Goal: Information Seeking & Learning: Learn about a topic

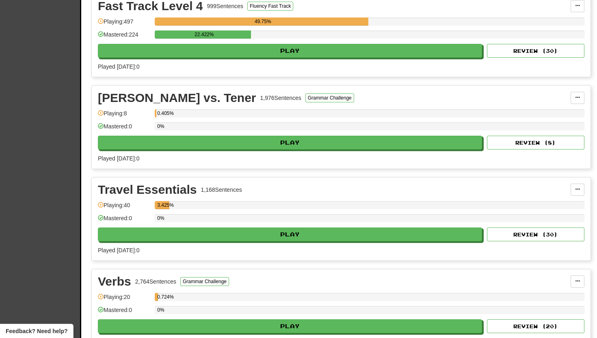
scroll to position [478, 0]
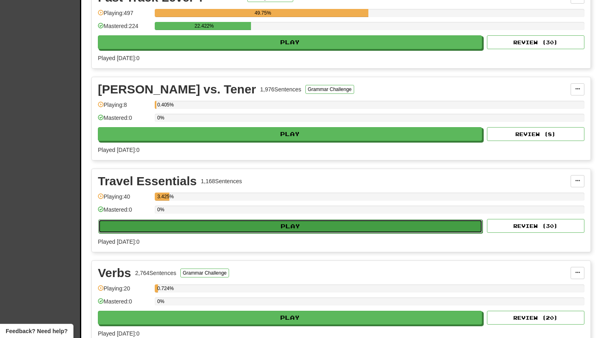
click at [296, 228] on button "Play" at bounding box center [290, 226] width 384 height 14
select select "**"
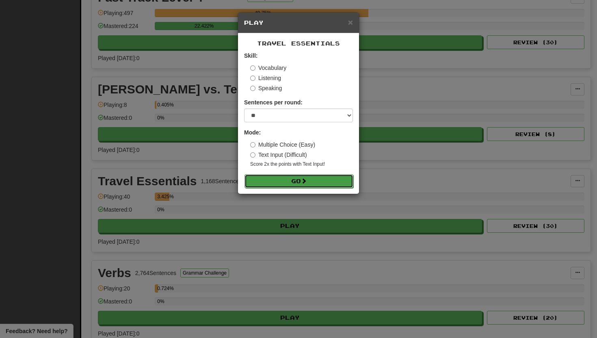
click at [298, 184] on button "Go" at bounding box center [299, 181] width 109 height 14
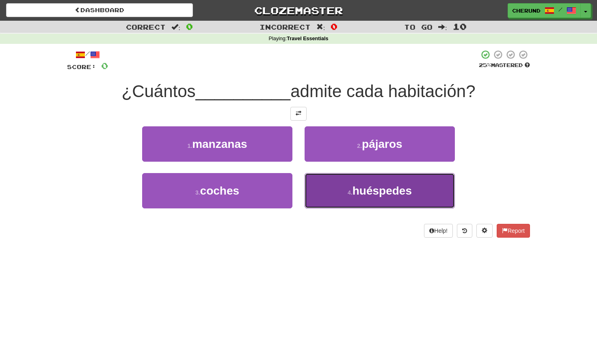
click at [350, 188] on button "4 . huéspedes" at bounding box center [380, 190] width 150 height 35
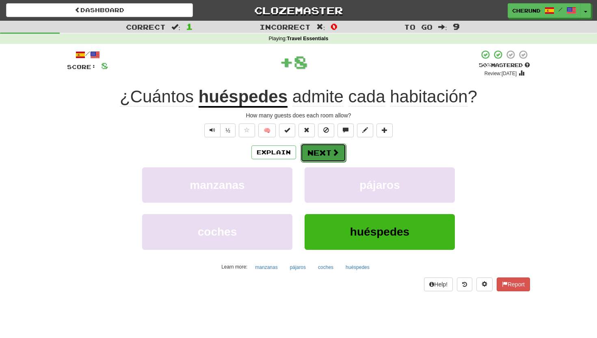
click at [328, 155] on button "Next" at bounding box center [324, 152] width 46 height 19
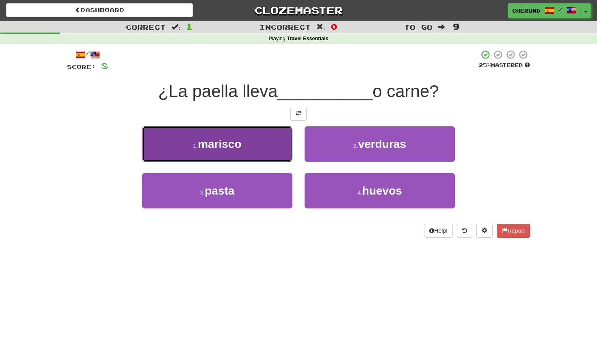
click at [270, 148] on button "1 . marisco" at bounding box center [217, 143] width 150 height 35
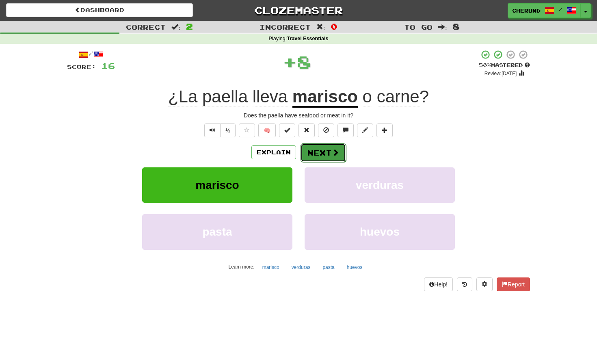
click at [327, 154] on button "Next" at bounding box center [324, 152] width 46 height 19
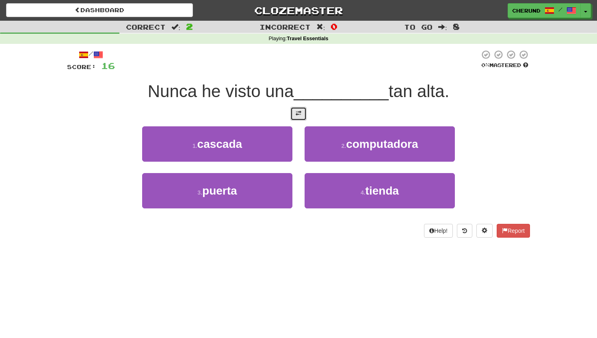
click at [301, 115] on span at bounding box center [299, 114] width 6 height 6
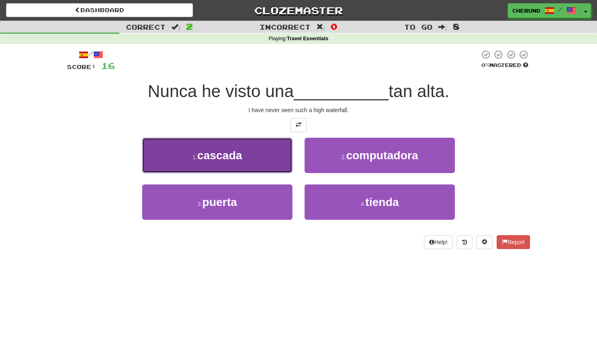
click at [266, 157] on button "1 . cascada" at bounding box center [217, 155] width 150 height 35
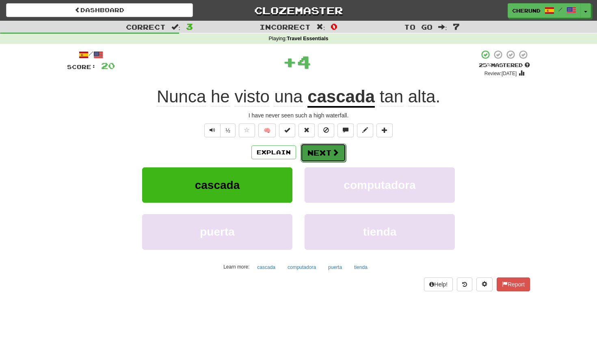
click at [336, 152] on span at bounding box center [335, 152] width 7 height 7
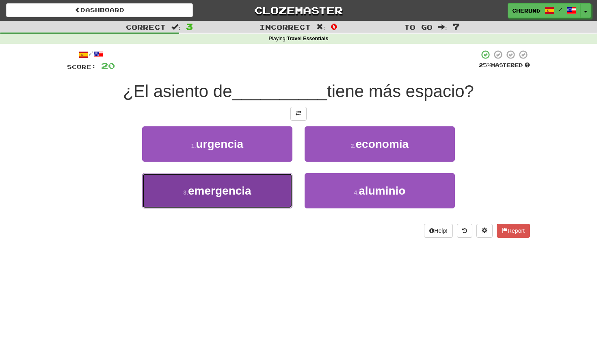
click at [273, 190] on button "3 . emergencia" at bounding box center [217, 190] width 150 height 35
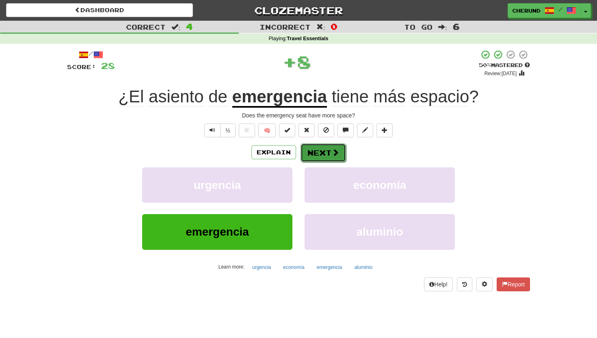
click at [337, 152] on span at bounding box center [335, 152] width 7 height 7
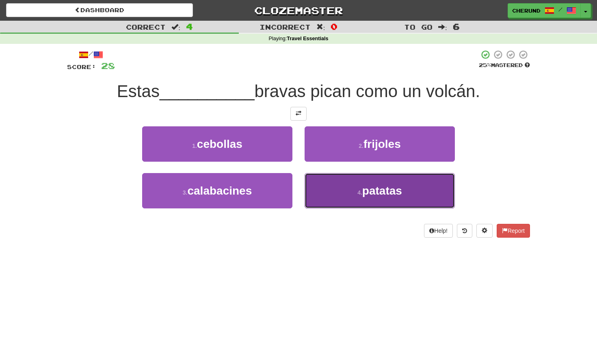
click at [348, 182] on button "4 . patatas" at bounding box center [380, 190] width 150 height 35
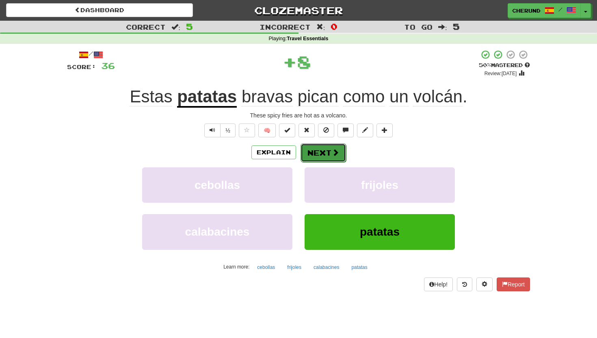
click at [334, 152] on span at bounding box center [335, 152] width 7 height 7
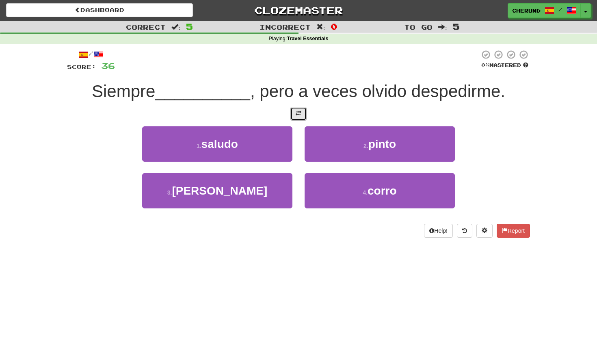
click at [298, 112] on span at bounding box center [299, 114] width 6 height 6
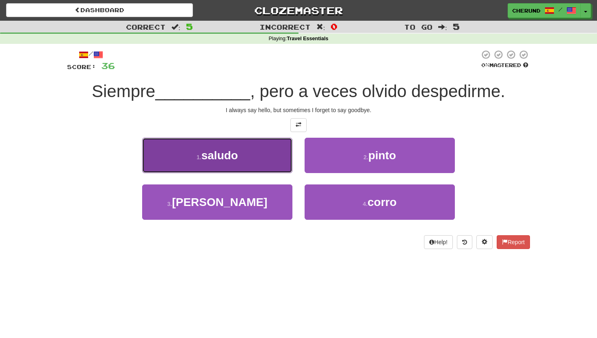
click at [241, 153] on button "1 . saludo" at bounding box center [217, 155] width 150 height 35
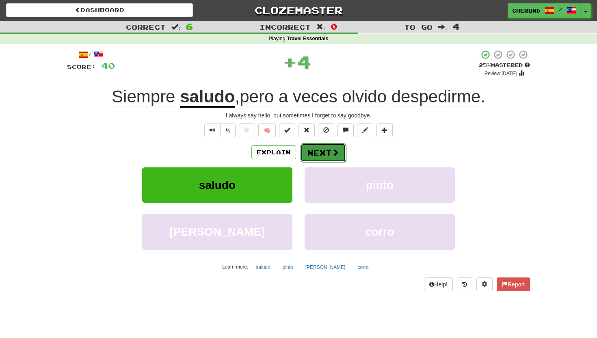
click at [333, 155] on span at bounding box center [335, 152] width 7 height 7
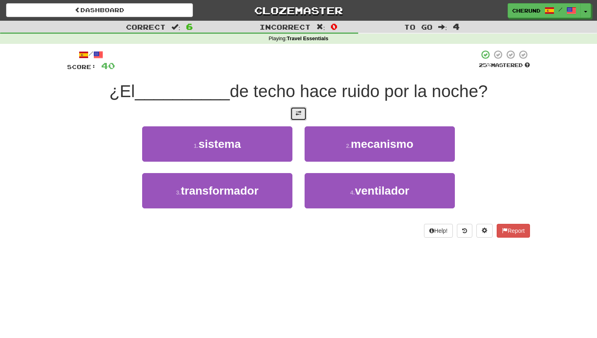
click at [302, 115] on button at bounding box center [299, 114] width 16 height 14
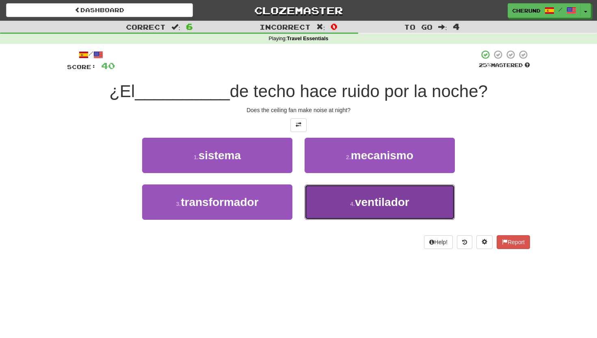
click at [379, 202] on span "ventilador" at bounding box center [382, 202] width 54 height 13
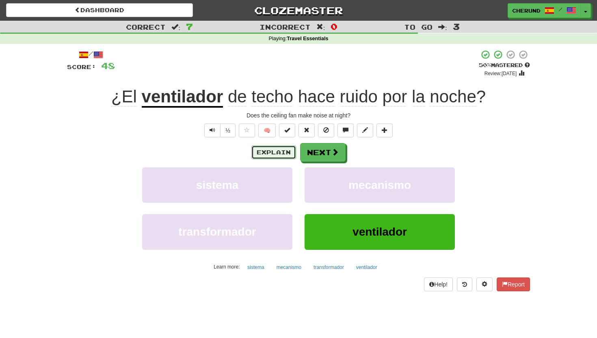
click at [267, 152] on button "Explain" at bounding box center [273, 152] width 45 height 14
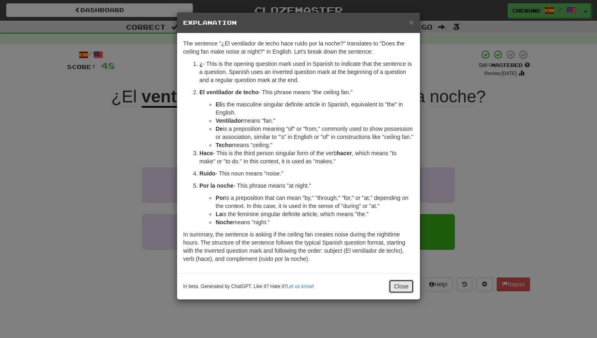
click at [399, 293] on button "Close" at bounding box center [401, 287] width 25 height 14
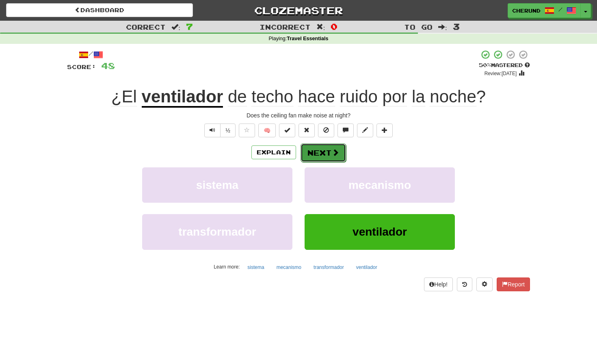
click at [333, 151] on span at bounding box center [335, 152] width 7 height 7
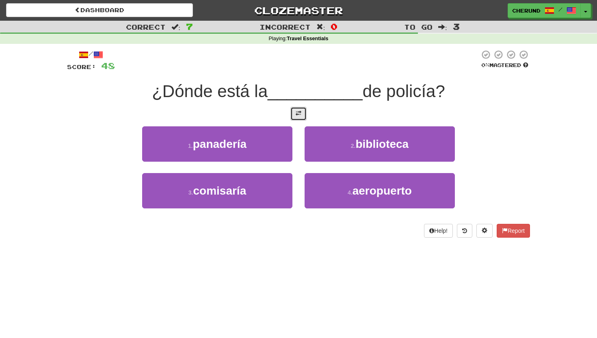
click at [299, 115] on span at bounding box center [299, 114] width 6 height 6
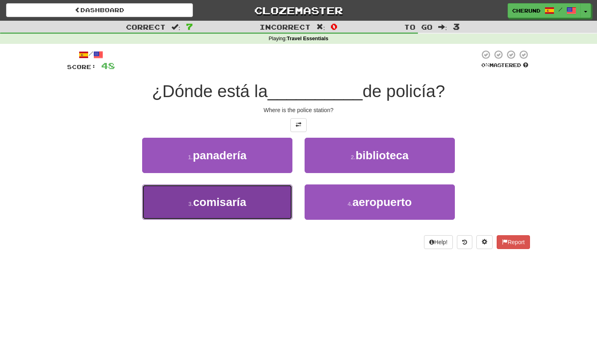
click at [259, 200] on button "3 . comisaría" at bounding box center [217, 201] width 150 height 35
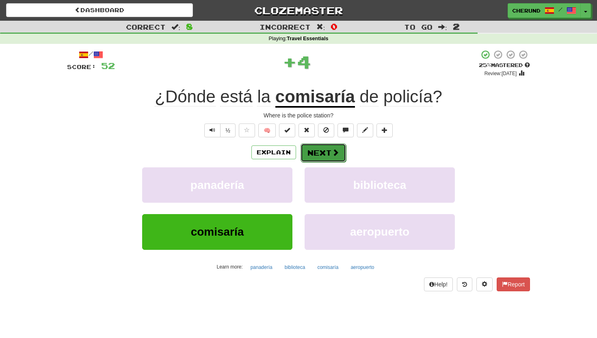
click at [331, 157] on button "Next" at bounding box center [324, 152] width 46 height 19
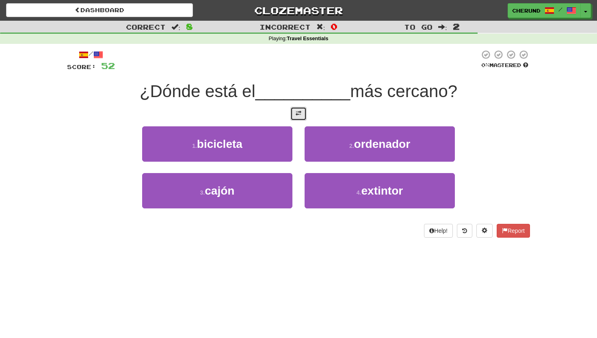
click at [299, 115] on span at bounding box center [299, 114] width 6 height 6
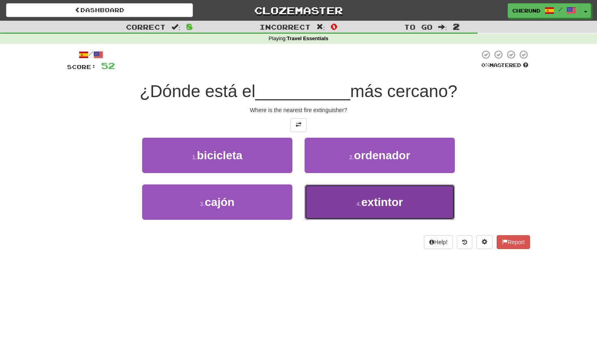
click at [368, 207] on span "extintor" at bounding box center [383, 202] width 42 height 13
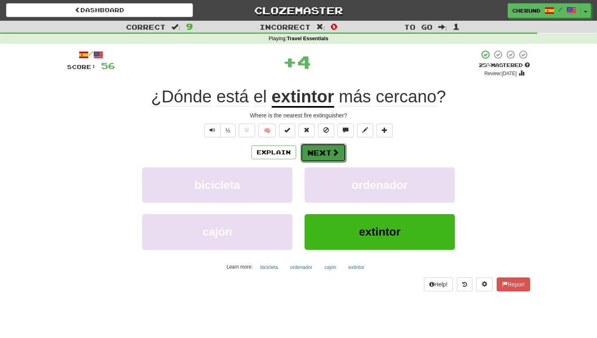
click at [325, 156] on button "Next" at bounding box center [324, 152] width 46 height 19
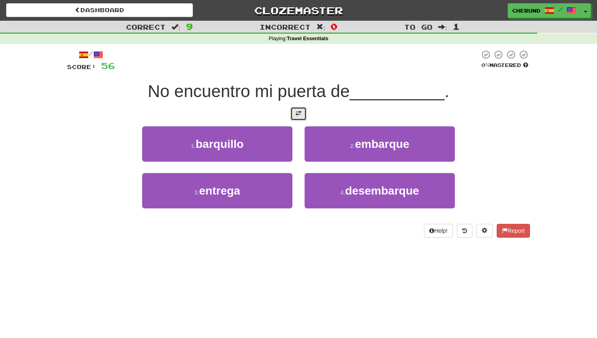
click at [298, 113] on span at bounding box center [299, 114] width 6 height 6
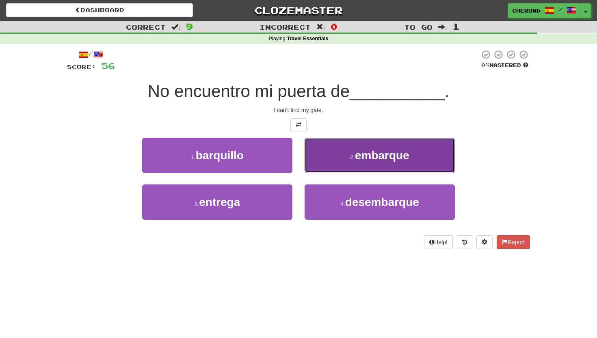
click at [336, 153] on button "2 . embarque" at bounding box center [380, 155] width 150 height 35
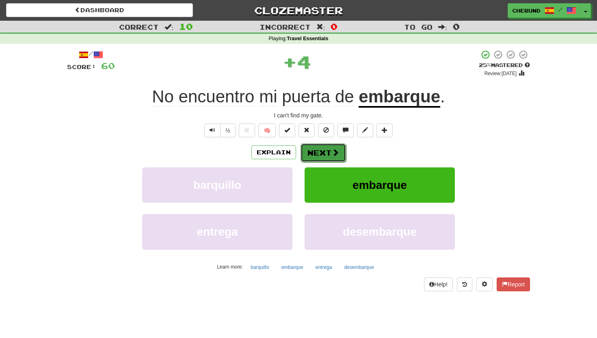
click at [322, 152] on button "Next" at bounding box center [324, 152] width 46 height 19
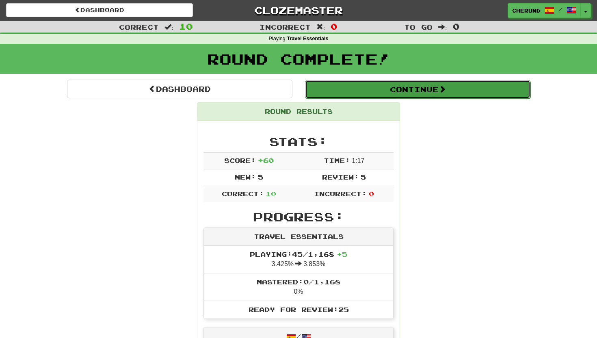
click at [394, 91] on button "Continue" at bounding box center [417, 89] width 225 height 19
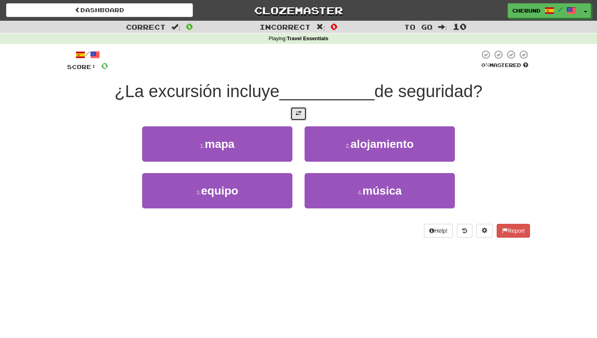
click at [297, 111] on span at bounding box center [299, 114] width 6 height 6
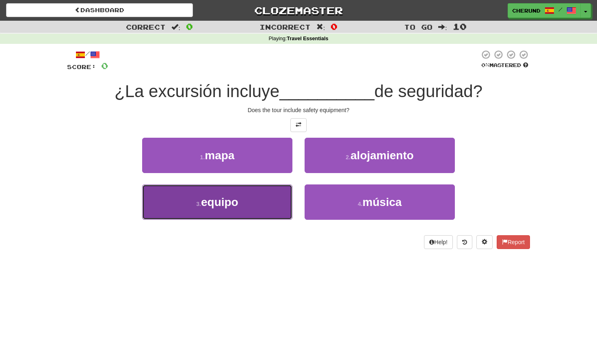
click at [264, 196] on button "3 . equipo" at bounding box center [217, 201] width 150 height 35
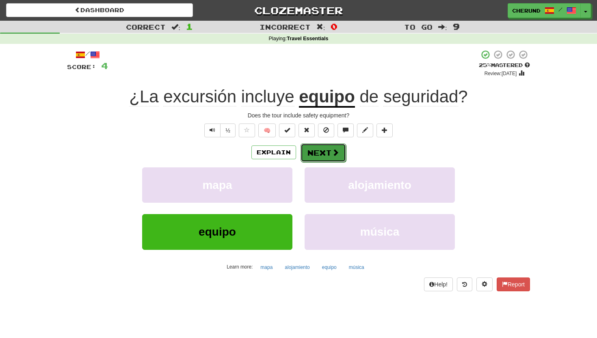
click at [327, 153] on button "Next" at bounding box center [324, 152] width 46 height 19
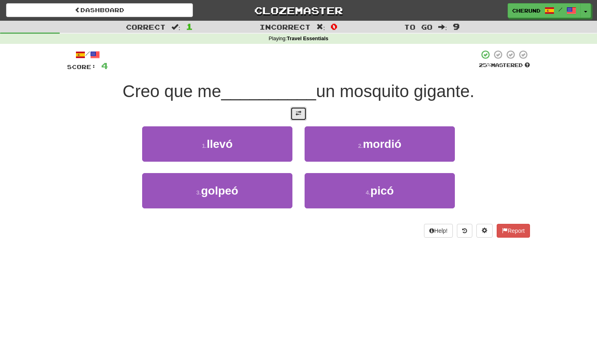
click at [299, 113] on span at bounding box center [299, 114] width 6 height 6
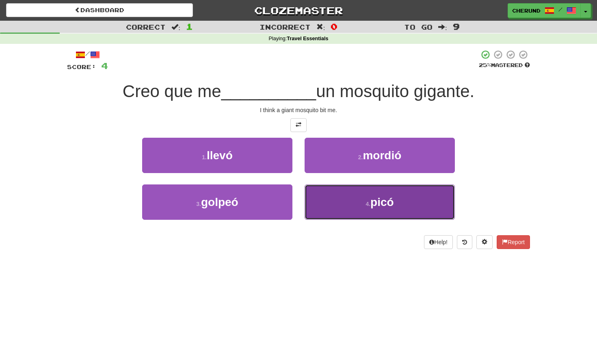
click at [360, 205] on button "4 . picó" at bounding box center [380, 201] width 150 height 35
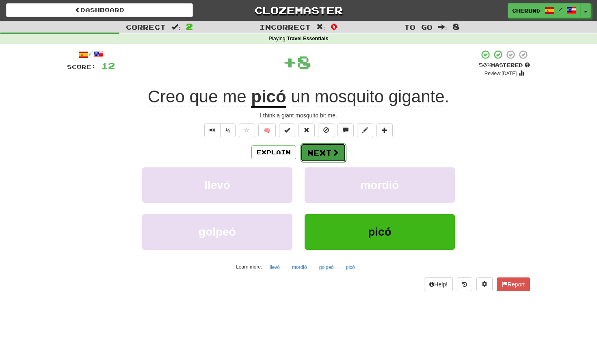
click at [322, 154] on button "Next" at bounding box center [324, 152] width 46 height 19
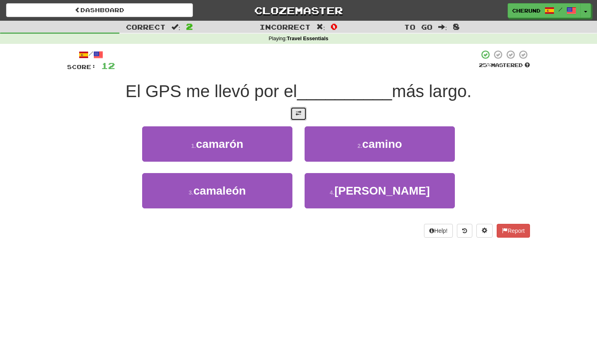
click at [302, 113] on button at bounding box center [299, 114] width 16 height 14
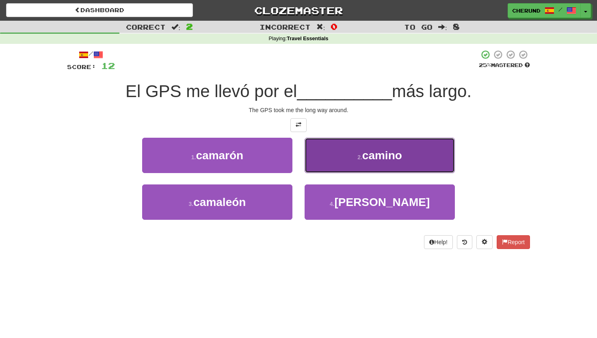
click at [367, 158] on span "camino" at bounding box center [382, 155] width 40 height 13
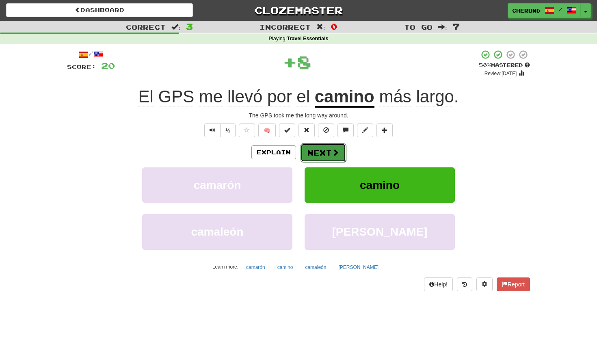
click at [323, 154] on button "Next" at bounding box center [324, 152] width 46 height 19
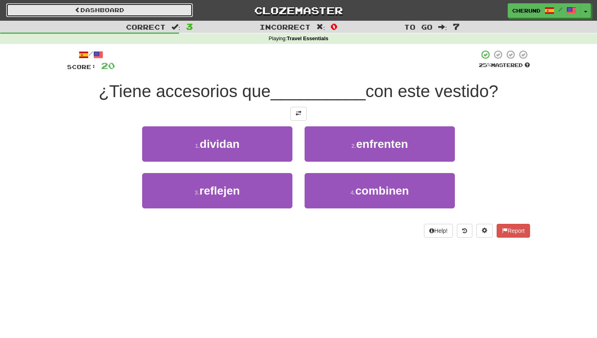
click at [120, 12] on link "Dashboard" at bounding box center [99, 10] width 187 height 14
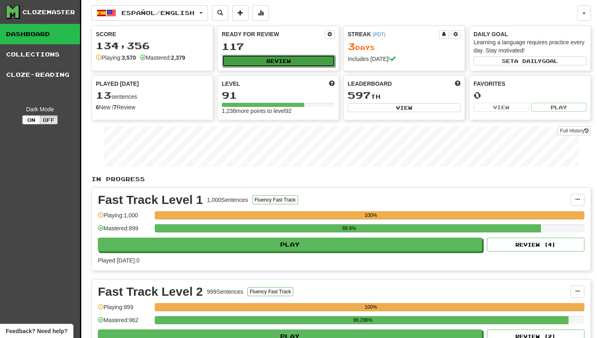
click at [293, 65] on button "Review" at bounding box center [278, 61] width 113 height 12
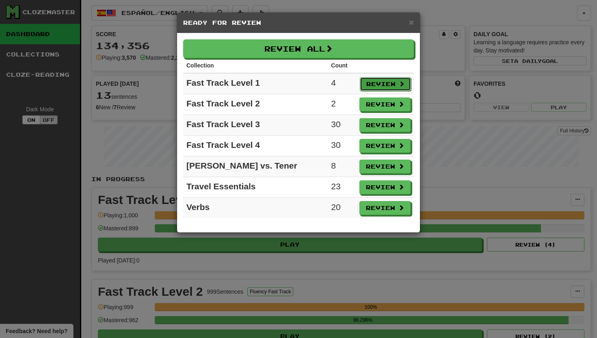
click at [371, 85] on button "Review" at bounding box center [385, 84] width 51 height 14
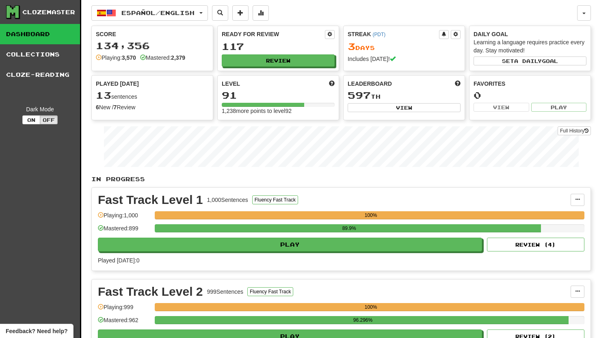
select select "**"
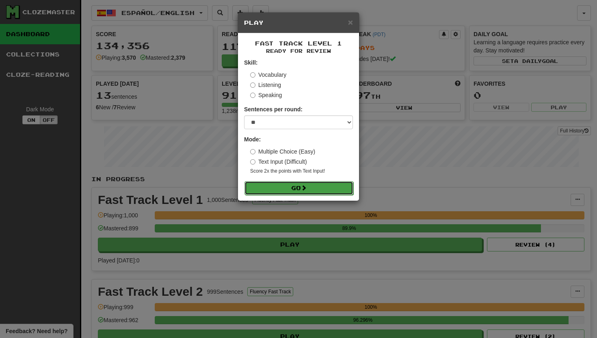
click at [313, 191] on button "Go" at bounding box center [299, 188] width 109 height 14
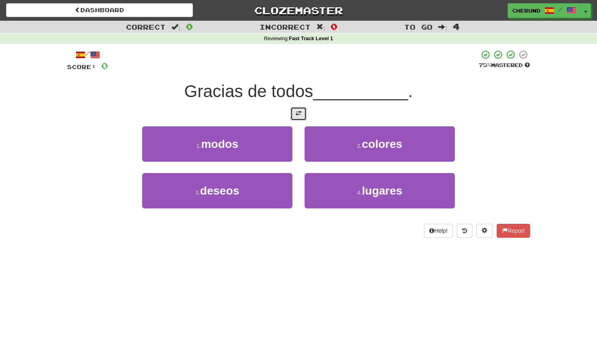
click at [298, 118] on button at bounding box center [299, 114] width 16 height 14
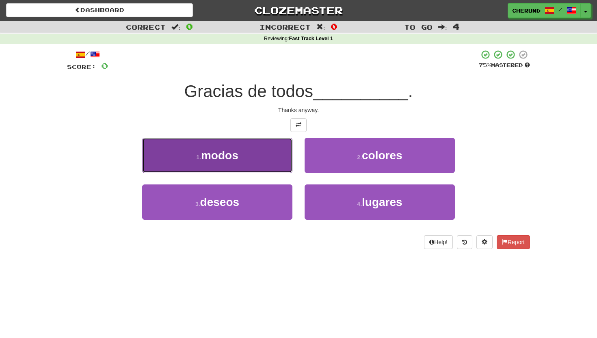
click at [265, 156] on button "1 . modos" at bounding box center [217, 155] width 150 height 35
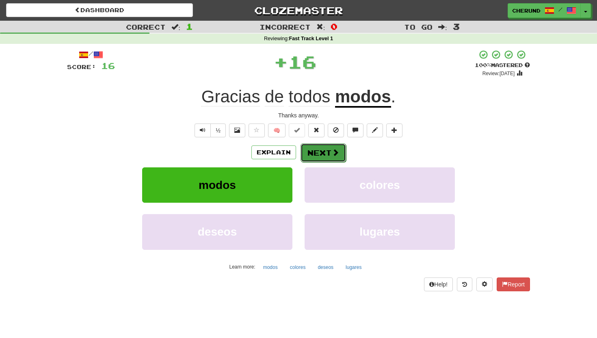
click at [327, 153] on button "Next" at bounding box center [324, 152] width 46 height 19
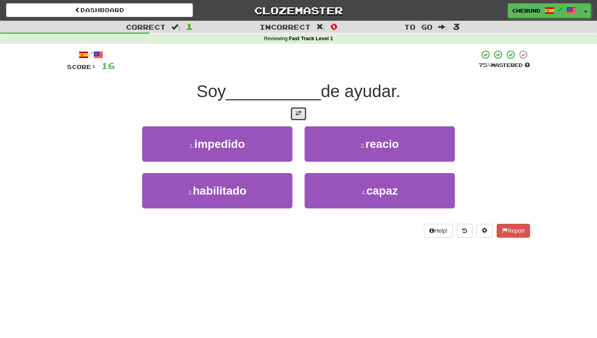
click at [299, 112] on span at bounding box center [299, 114] width 6 height 6
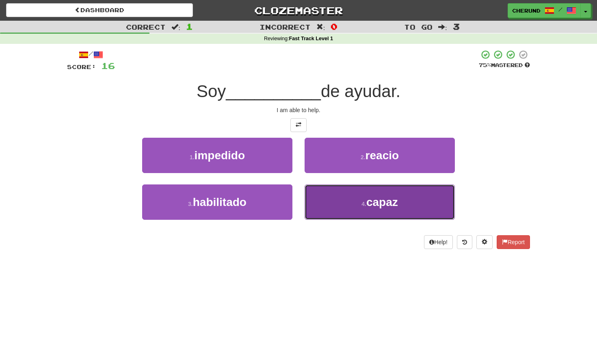
click at [328, 205] on button "4 . capaz" at bounding box center [380, 201] width 150 height 35
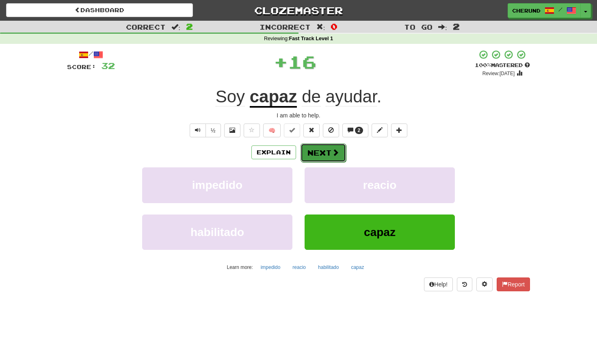
click at [322, 152] on button "Next" at bounding box center [324, 152] width 46 height 19
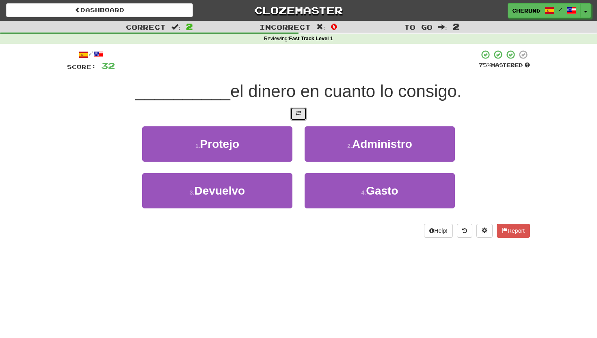
click at [297, 113] on span at bounding box center [299, 114] width 6 height 6
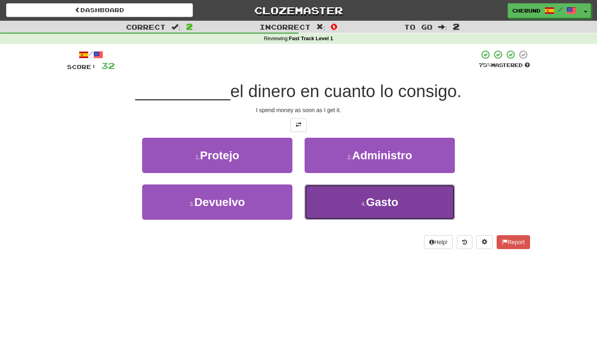
click at [324, 206] on button "4 . Gasto" at bounding box center [380, 201] width 150 height 35
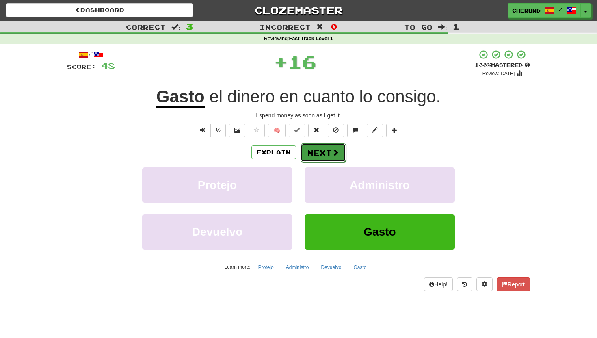
click at [329, 152] on button "Next" at bounding box center [324, 152] width 46 height 19
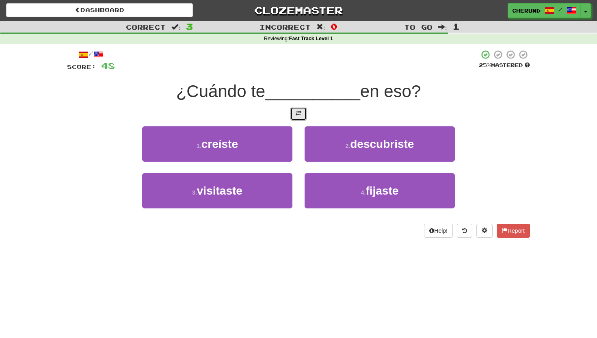
click at [300, 115] on span at bounding box center [299, 114] width 6 height 6
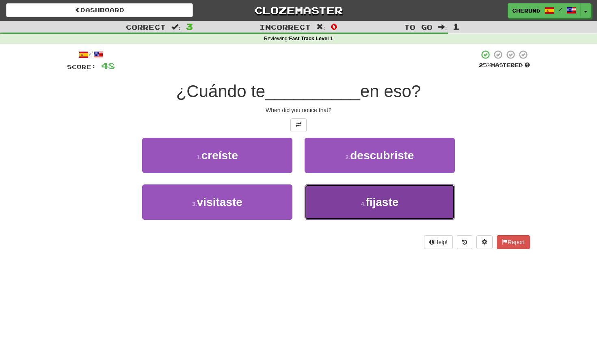
click at [331, 203] on button "4 . fijaste" at bounding box center [380, 201] width 150 height 35
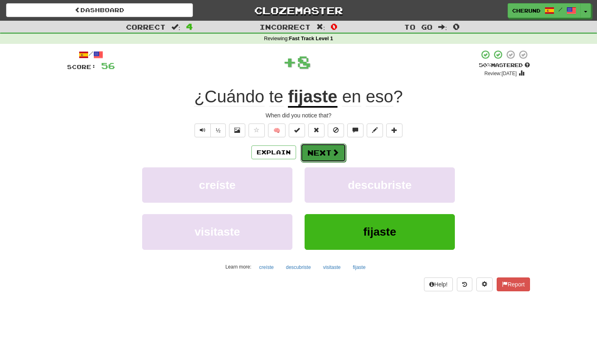
click at [320, 152] on button "Next" at bounding box center [324, 152] width 46 height 19
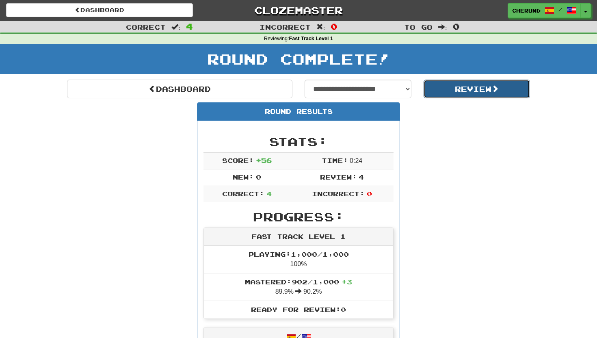
click at [481, 88] on button "Review" at bounding box center [477, 89] width 107 height 19
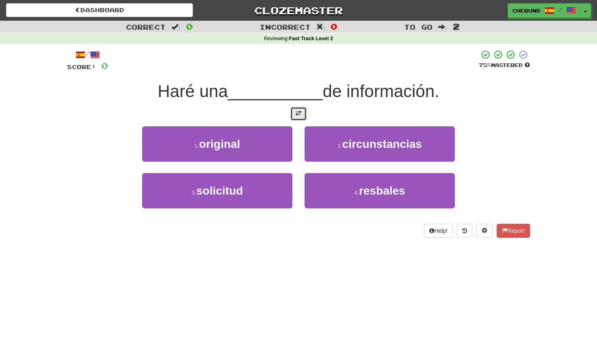
click at [297, 114] on span at bounding box center [299, 114] width 6 height 6
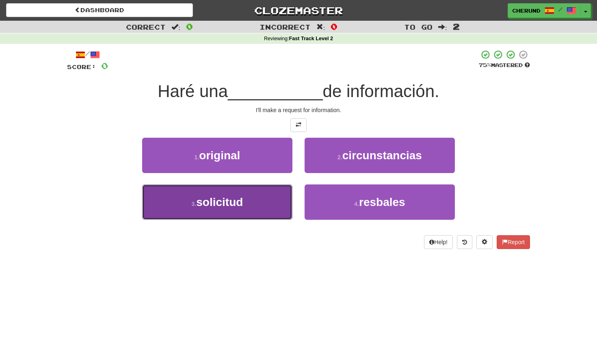
click at [251, 205] on button "3 . solicitud" at bounding box center [217, 201] width 150 height 35
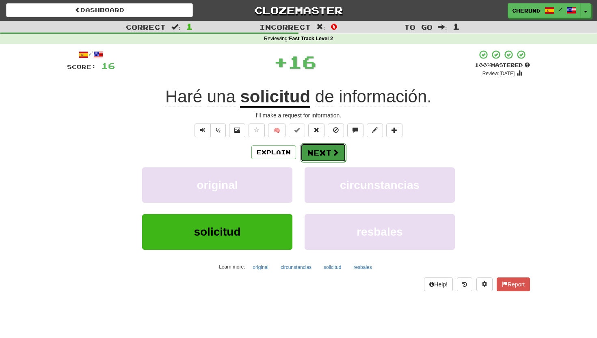
click at [331, 154] on button "Next" at bounding box center [324, 152] width 46 height 19
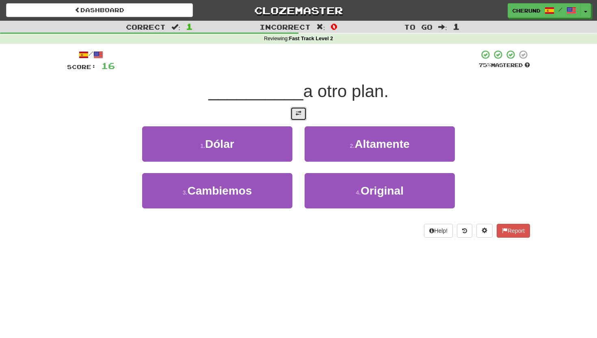
click at [299, 113] on span at bounding box center [299, 114] width 6 height 6
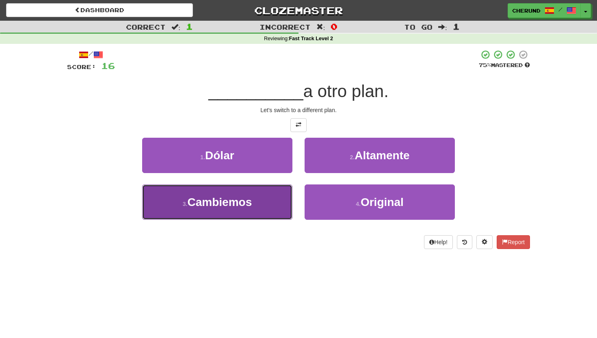
click at [255, 215] on button "3 . [GEOGRAPHIC_DATA]" at bounding box center [217, 201] width 150 height 35
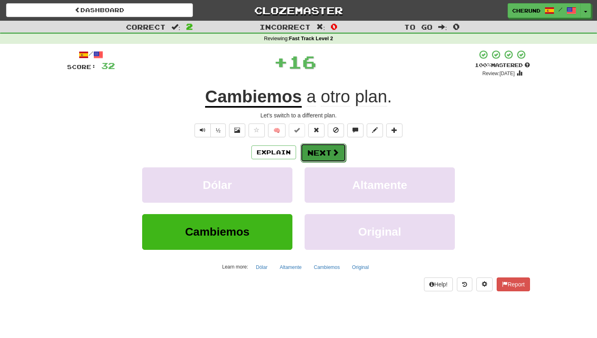
click at [324, 156] on button "Next" at bounding box center [324, 152] width 46 height 19
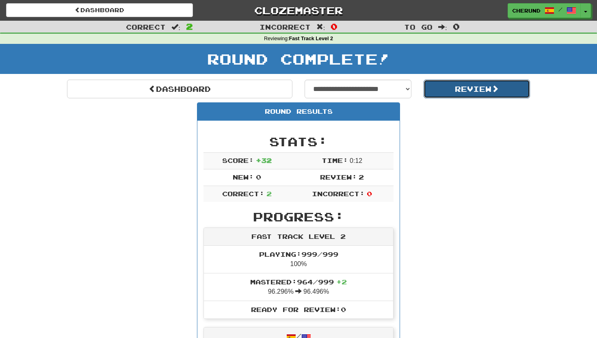
click at [488, 89] on button "Review" at bounding box center [477, 89] width 107 height 19
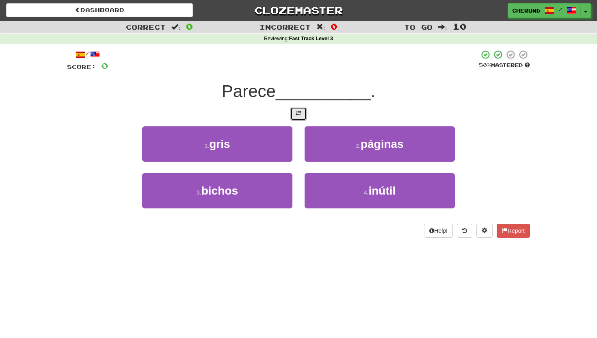
click at [299, 112] on span at bounding box center [299, 114] width 6 height 6
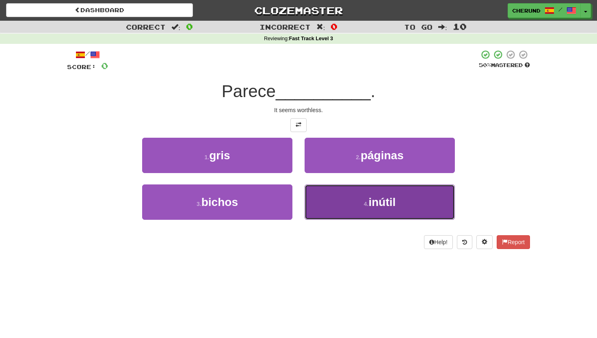
click at [331, 198] on button "4 . inútil" at bounding box center [380, 201] width 150 height 35
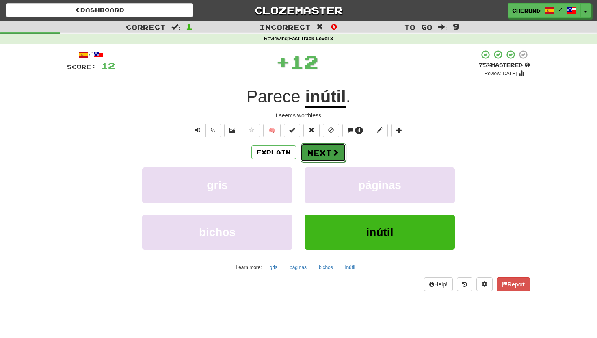
click at [328, 156] on button "Next" at bounding box center [324, 152] width 46 height 19
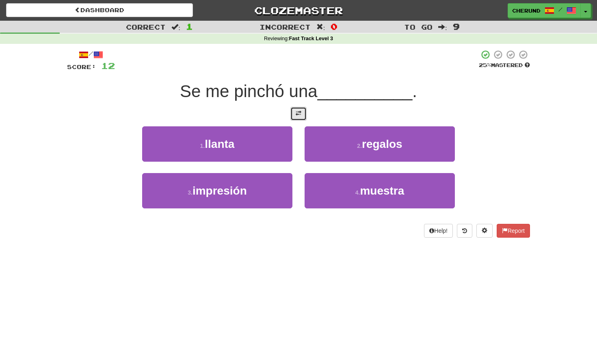
click at [299, 116] on span at bounding box center [299, 114] width 6 height 6
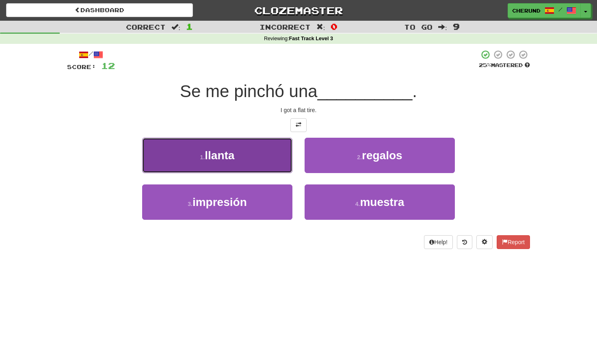
click at [242, 164] on button "1 . [GEOGRAPHIC_DATA]" at bounding box center [217, 155] width 150 height 35
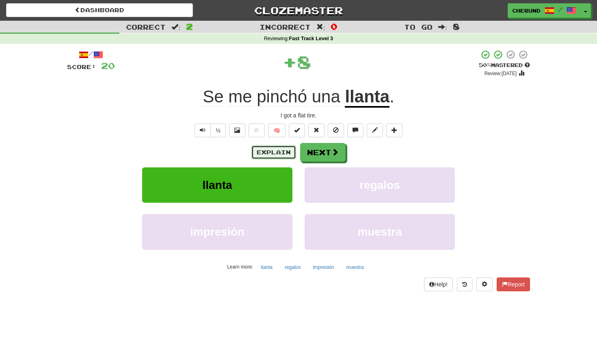
click at [282, 151] on button "Explain" at bounding box center [273, 152] width 45 height 14
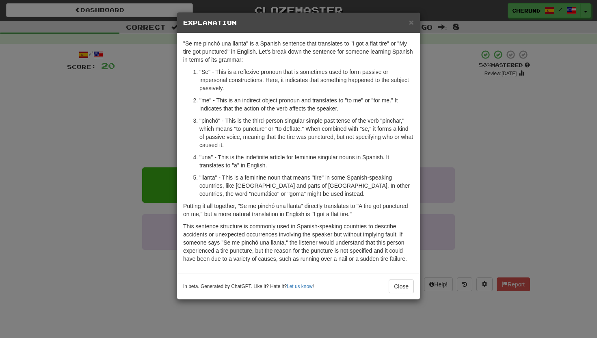
click at [479, 156] on div "× Explanation "Se me pinchó una llanta" is a Spanish sentence that translates t…" at bounding box center [298, 169] width 597 height 338
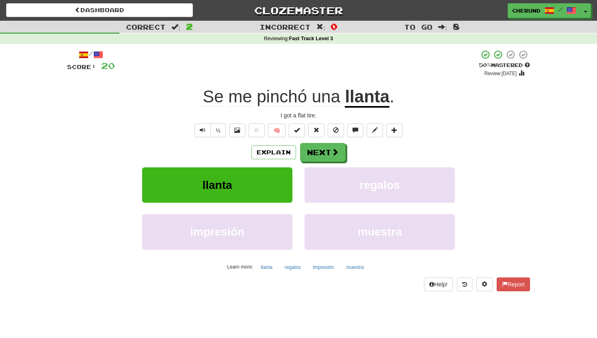
click at [327, 143] on div "Explain Next" at bounding box center [298, 152] width 463 height 19
click at [329, 158] on button "Next" at bounding box center [324, 152] width 46 height 19
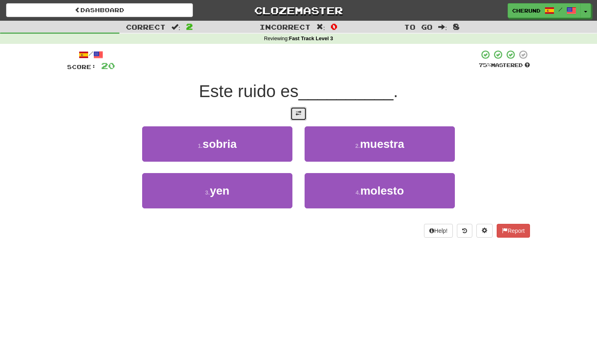
click at [297, 115] on span at bounding box center [299, 114] width 6 height 6
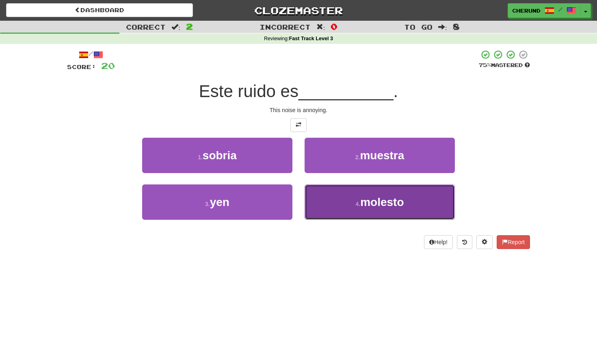
click at [356, 203] on small "4 ." at bounding box center [358, 204] width 5 height 7
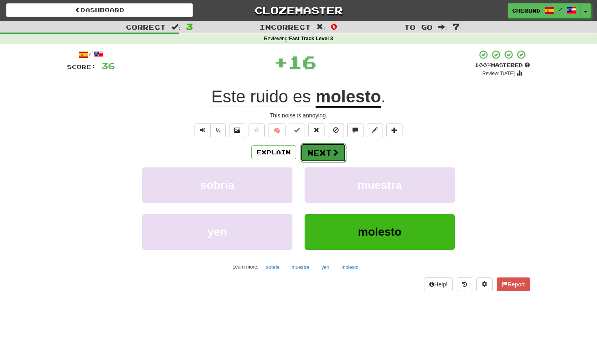
click at [327, 150] on button "Next" at bounding box center [324, 152] width 46 height 19
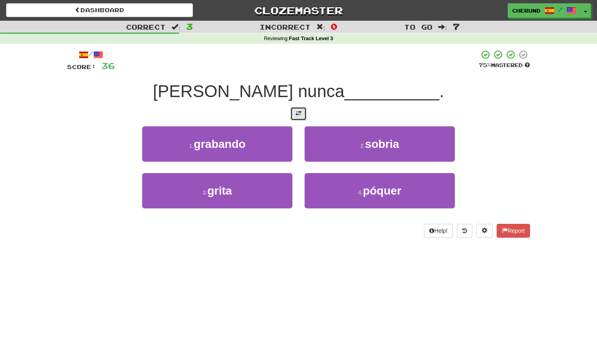
click at [293, 116] on button at bounding box center [299, 114] width 16 height 14
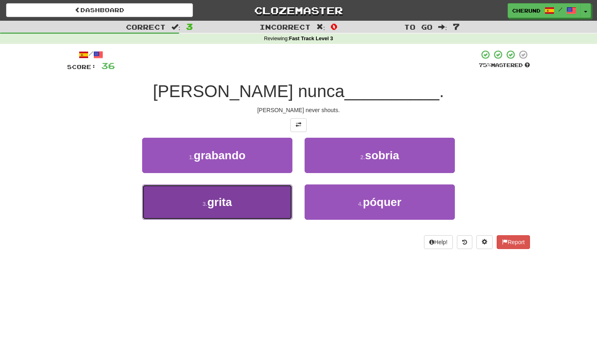
click at [268, 202] on button "3 . grita" at bounding box center [217, 201] width 150 height 35
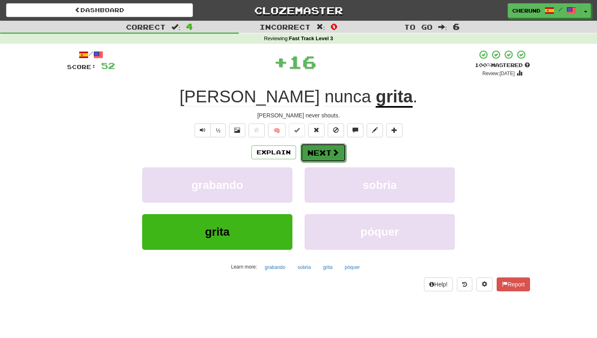
click at [326, 154] on button "Next" at bounding box center [324, 152] width 46 height 19
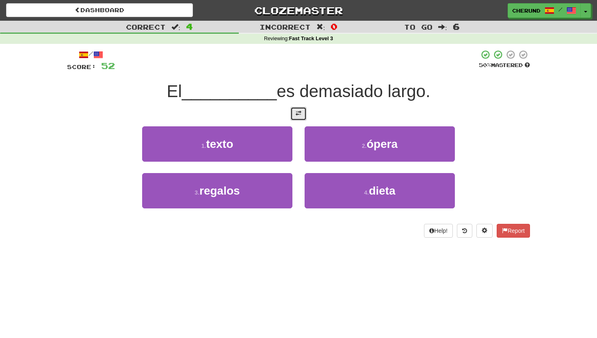
click at [299, 115] on span at bounding box center [299, 114] width 6 height 6
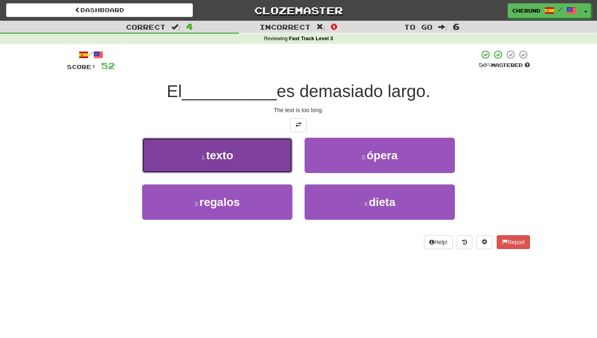
click at [248, 158] on button "1 . texto" at bounding box center [217, 155] width 150 height 35
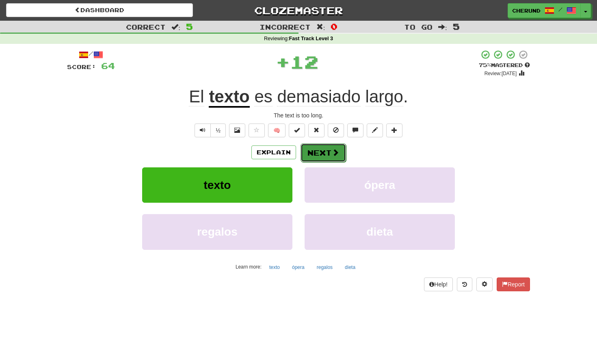
click at [334, 156] on span at bounding box center [335, 152] width 7 height 7
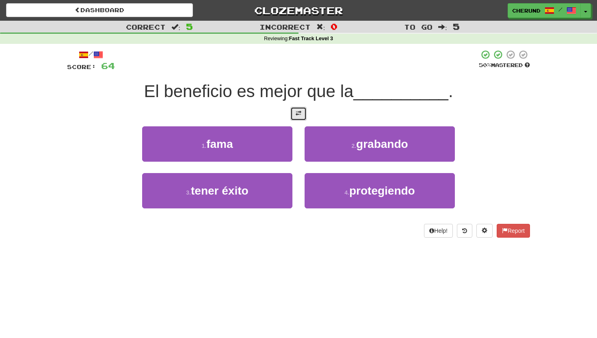
click at [296, 111] on span at bounding box center [299, 114] width 6 height 6
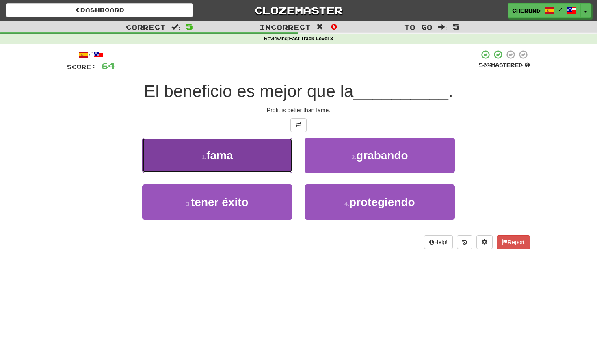
click at [269, 169] on button "1 . fama" at bounding box center [217, 155] width 150 height 35
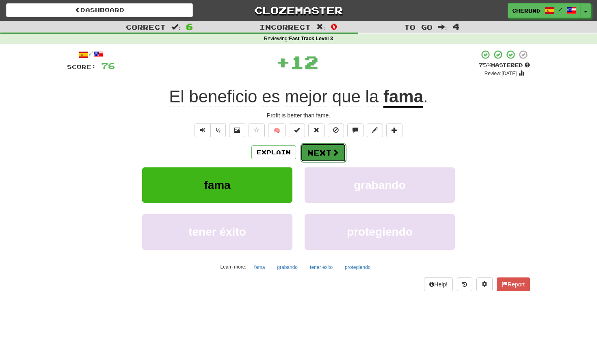
click at [330, 155] on button "Next" at bounding box center [324, 152] width 46 height 19
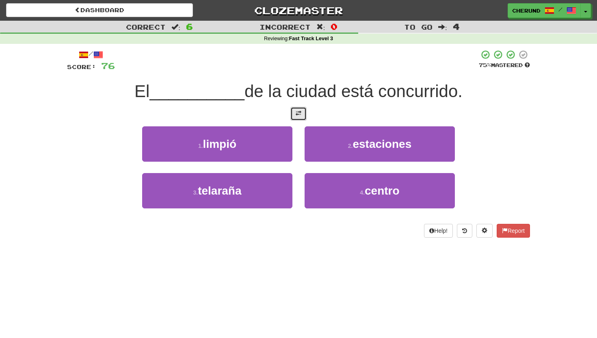
click at [297, 115] on span at bounding box center [299, 114] width 6 height 6
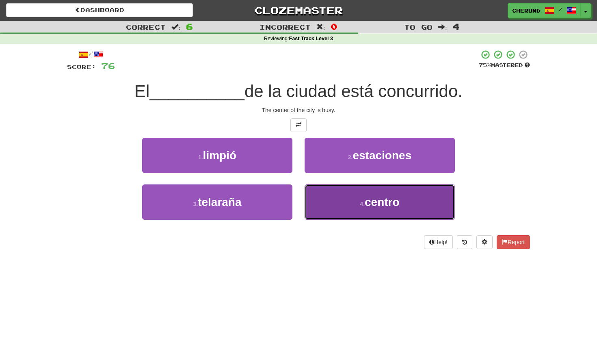
click at [387, 205] on span "centro" at bounding box center [382, 202] width 35 height 13
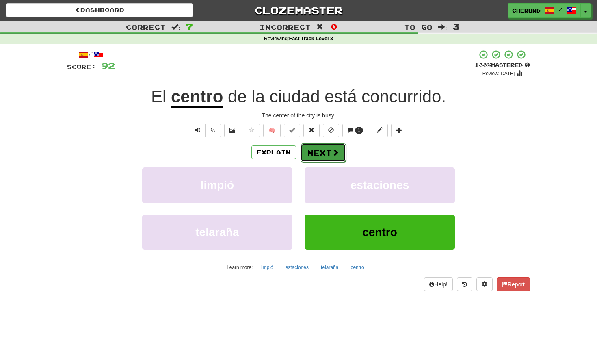
click at [316, 155] on button "Next" at bounding box center [324, 152] width 46 height 19
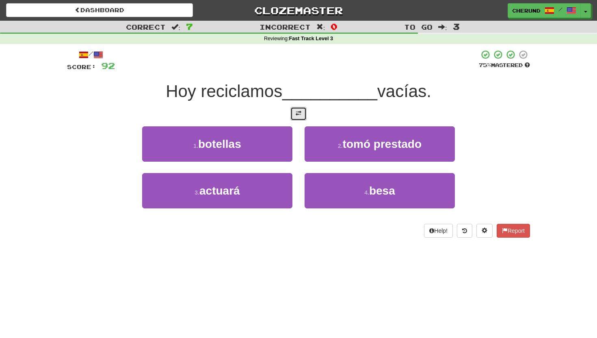
click at [301, 117] on button at bounding box center [299, 114] width 16 height 14
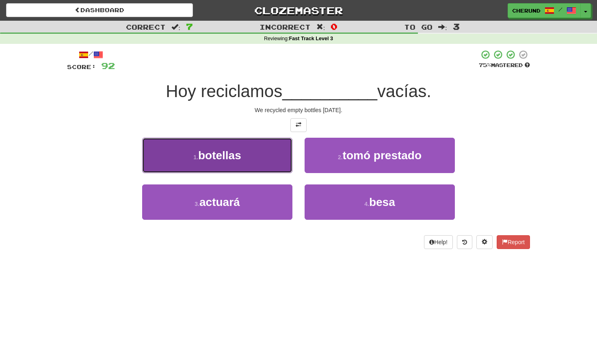
click at [267, 165] on button "1 . botellas" at bounding box center [217, 155] width 150 height 35
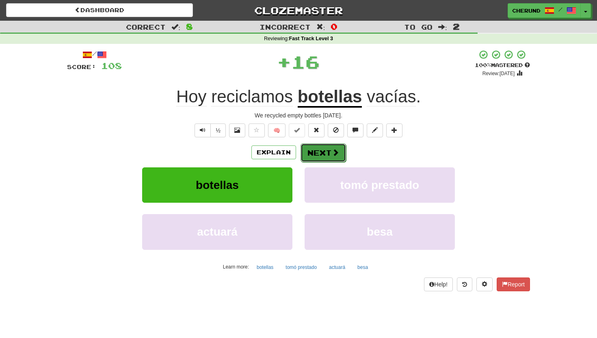
click at [332, 154] on span at bounding box center [335, 152] width 7 height 7
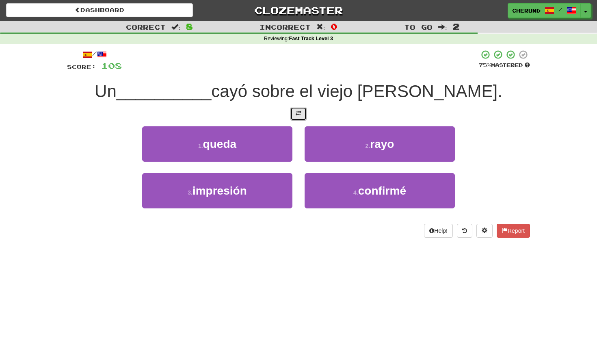
click at [299, 115] on span at bounding box center [299, 114] width 6 height 6
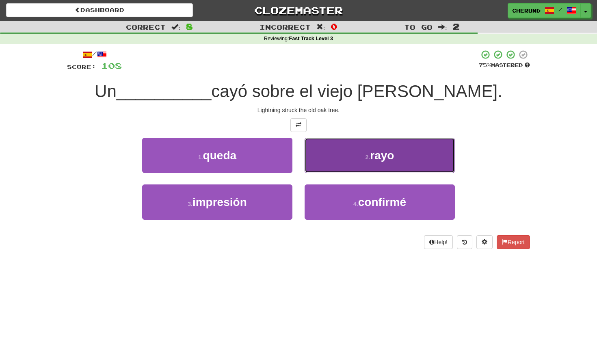
click at [370, 157] on small "2 ." at bounding box center [368, 157] width 5 height 7
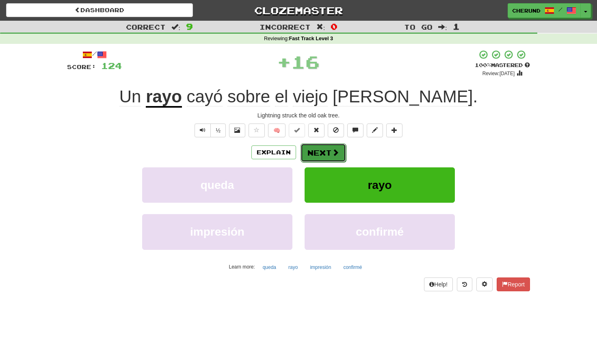
click at [326, 156] on button "Next" at bounding box center [324, 152] width 46 height 19
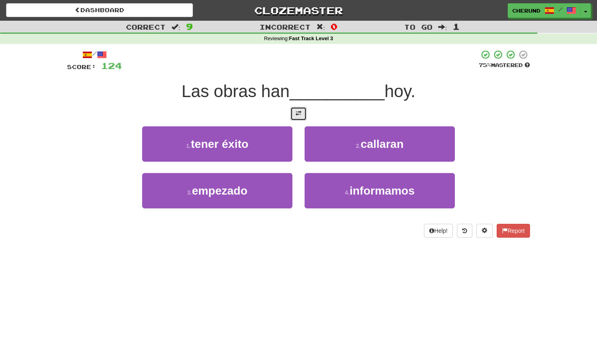
click at [297, 116] on span at bounding box center [299, 114] width 6 height 6
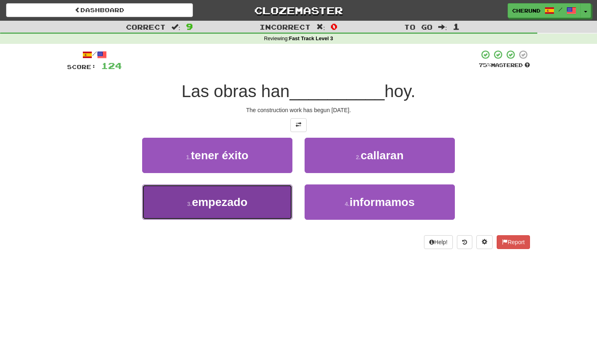
click at [232, 196] on span "empezado" at bounding box center [220, 202] width 56 height 13
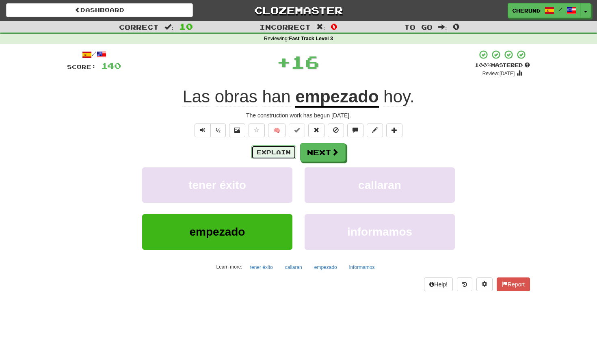
click at [280, 155] on button "Explain" at bounding box center [273, 152] width 45 height 14
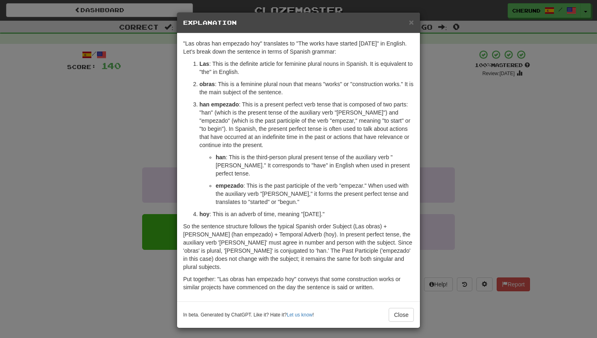
click at [484, 163] on div "× Explanation "Las obras han empezado hoy" translates to "The works have starte…" at bounding box center [298, 169] width 597 height 338
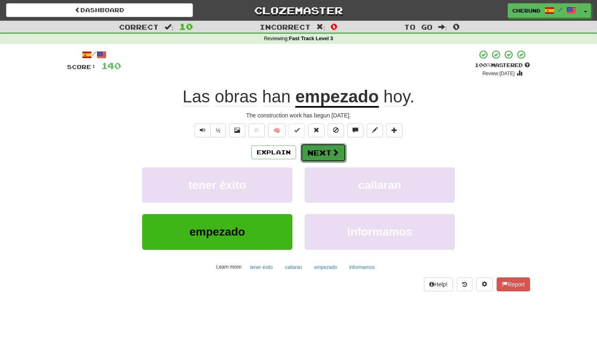
click at [334, 152] on span at bounding box center [335, 152] width 7 height 7
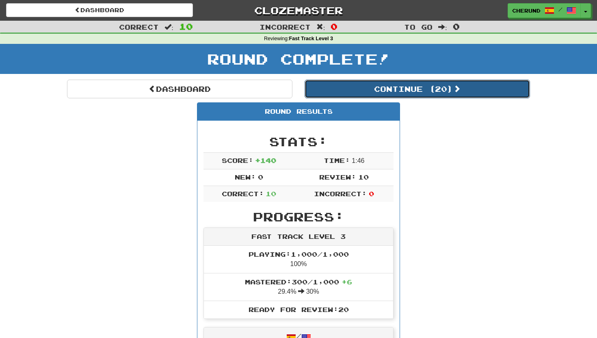
click at [441, 89] on button "Continue ( 20 )" at bounding box center [417, 89] width 225 height 19
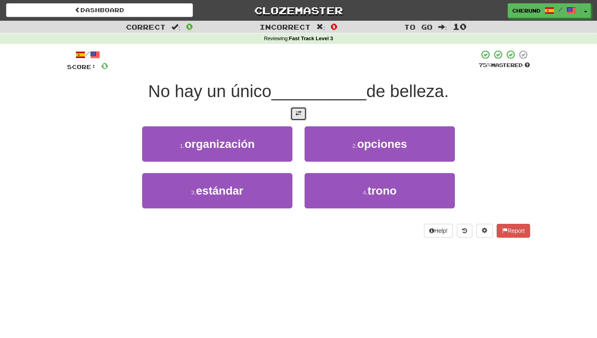
click at [299, 111] on span at bounding box center [299, 114] width 6 height 6
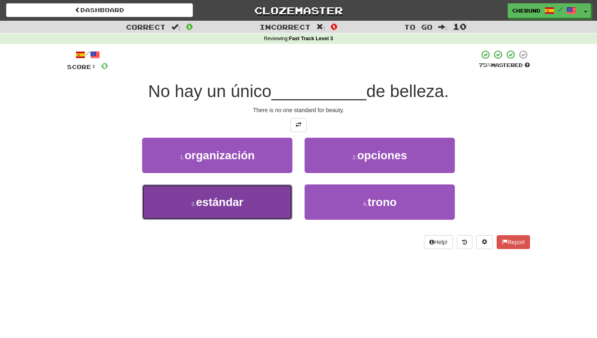
click at [264, 204] on button "3 . estándar" at bounding box center [217, 201] width 150 height 35
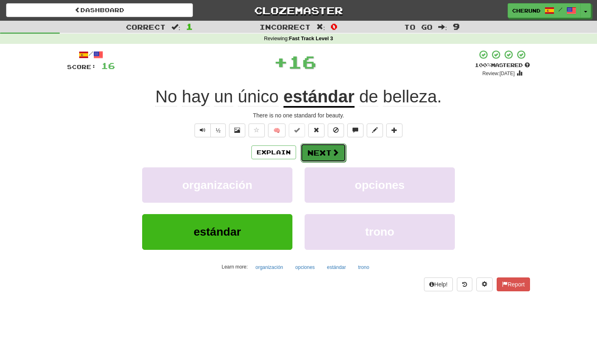
click at [336, 156] on span at bounding box center [335, 152] width 7 height 7
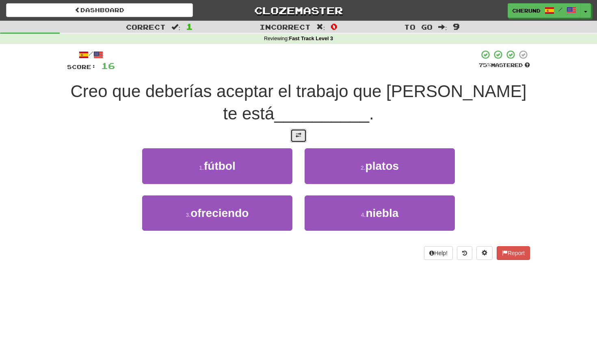
click at [299, 135] on span at bounding box center [299, 135] width 6 height 6
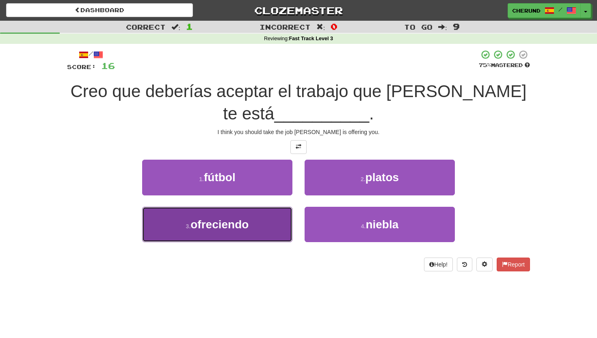
click at [263, 235] on button "3 . ofreciendo" at bounding box center [217, 224] width 150 height 35
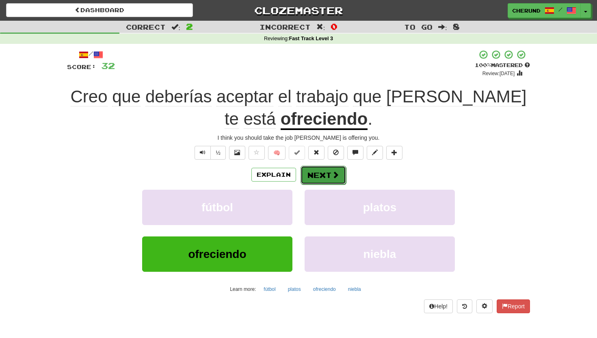
click at [333, 177] on span at bounding box center [335, 174] width 7 height 7
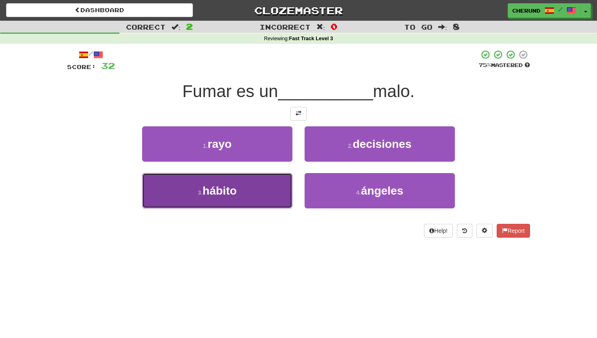
click at [261, 189] on button "3 . hábito" at bounding box center [217, 190] width 150 height 35
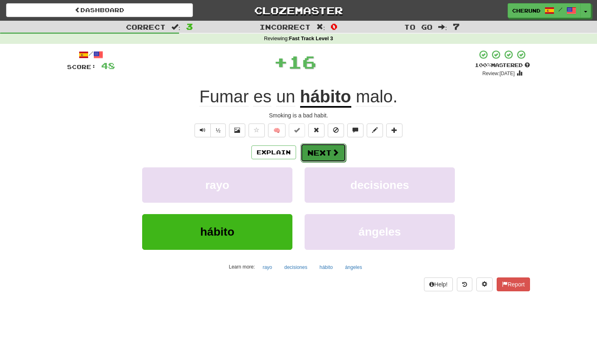
click at [325, 151] on button "Next" at bounding box center [324, 152] width 46 height 19
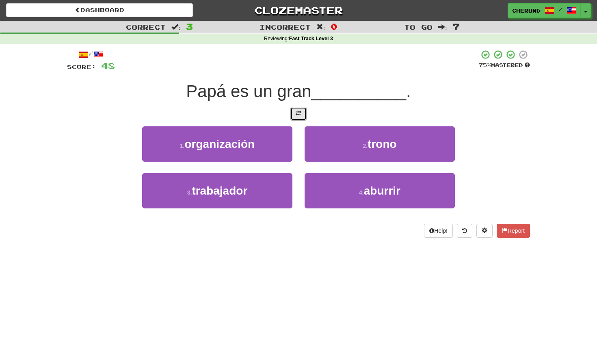
click at [299, 115] on span at bounding box center [299, 114] width 6 height 6
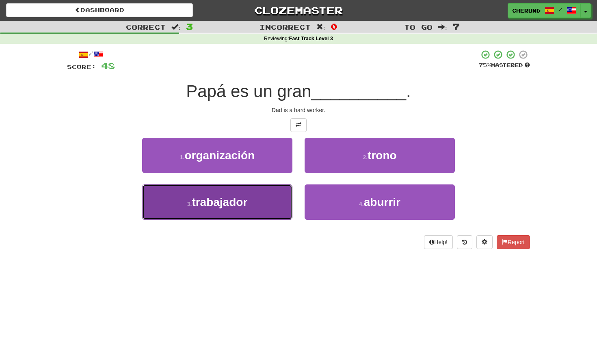
click at [264, 195] on button "3 . trabajador" at bounding box center [217, 201] width 150 height 35
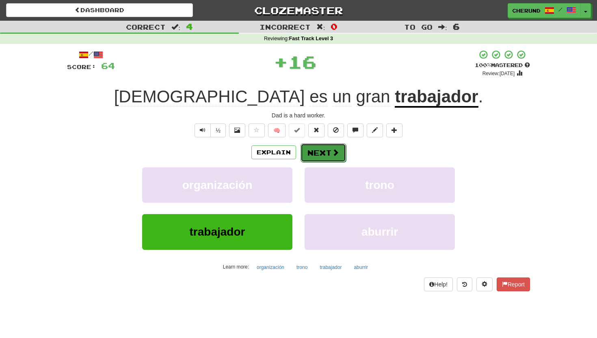
click at [334, 154] on span at bounding box center [335, 152] width 7 height 7
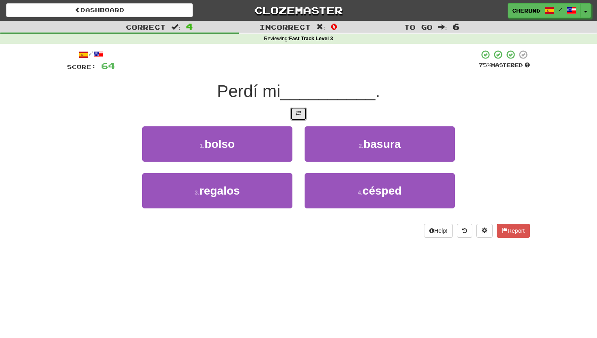
click at [300, 115] on span at bounding box center [299, 114] width 6 height 6
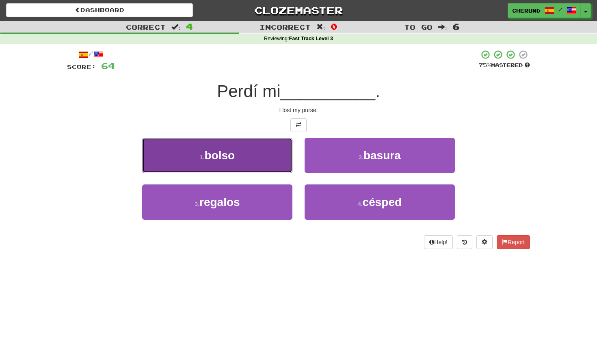
click at [254, 152] on button "1 . bolso" at bounding box center [217, 155] width 150 height 35
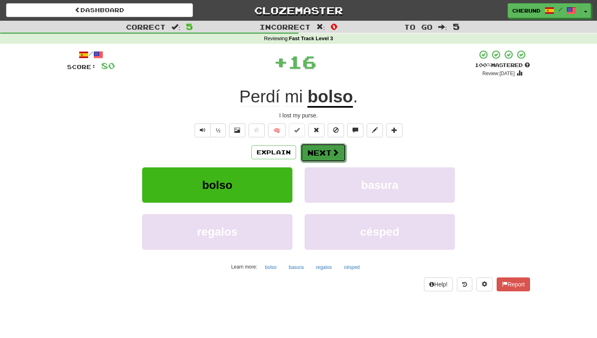
click at [326, 155] on button "Next" at bounding box center [324, 152] width 46 height 19
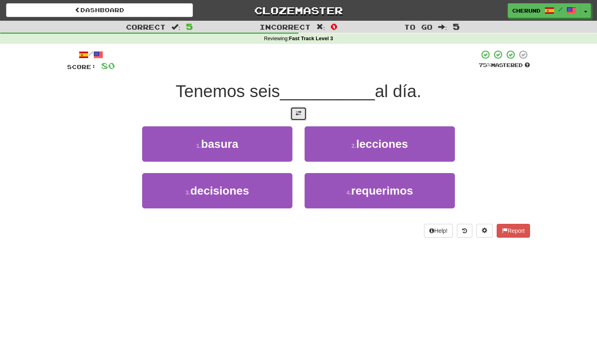
click at [303, 115] on button at bounding box center [299, 114] width 16 height 14
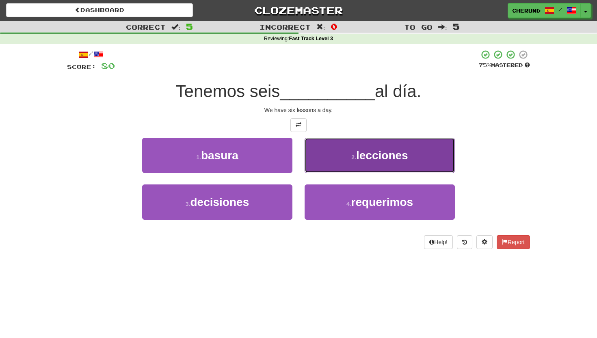
click at [345, 156] on button "2 . lecciones" at bounding box center [380, 155] width 150 height 35
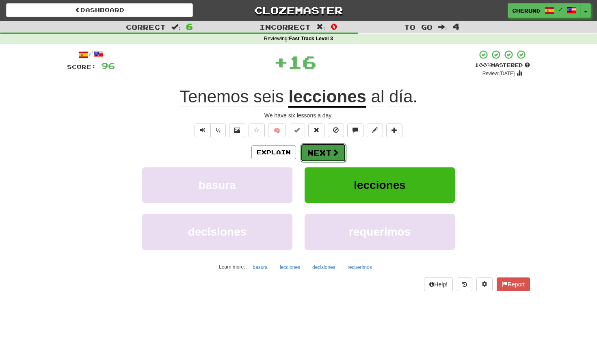
click at [328, 149] on button "Next" at bounding box center [324, 152] width 46 height 19
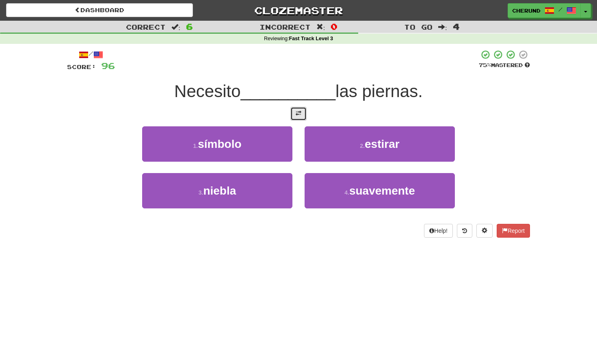
click at [300, 115] on span at bounding box center [299, 114] width 6 height 6
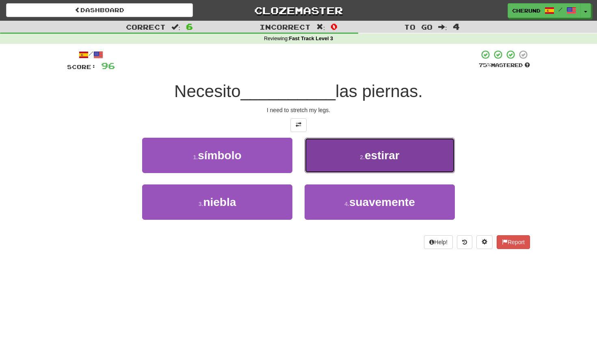
click at [360, 163] on button "2 . estirar" at bounding box center [380, 155] width 150 height 35
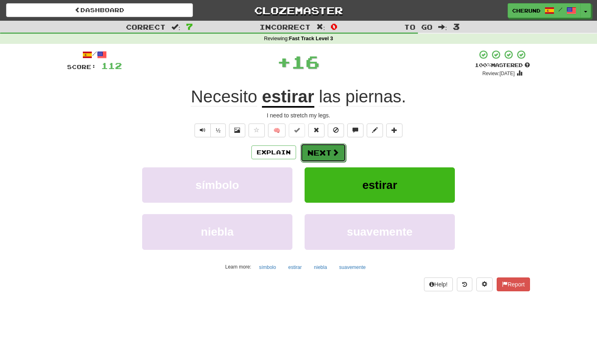
click at [335, 154] on span at bounding box center [335, 152] width 7 height 7
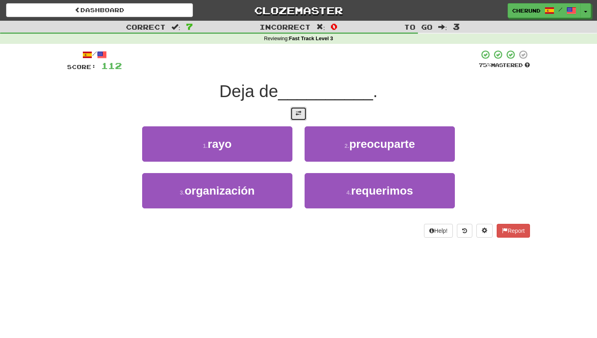
click at [300, 116] on span at bounding box center [299, 114] width 6 height 6
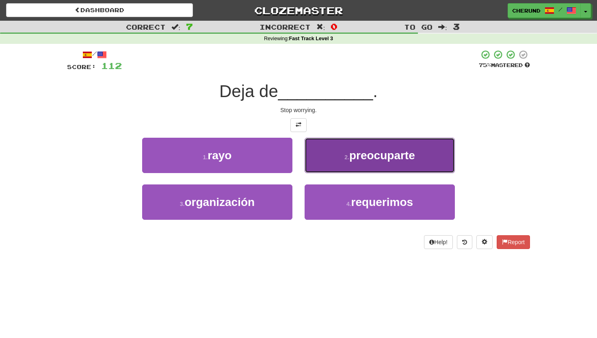
click at [372, 160] on span "preocuparte" at bounding box center [382, 155] width 66 height 13
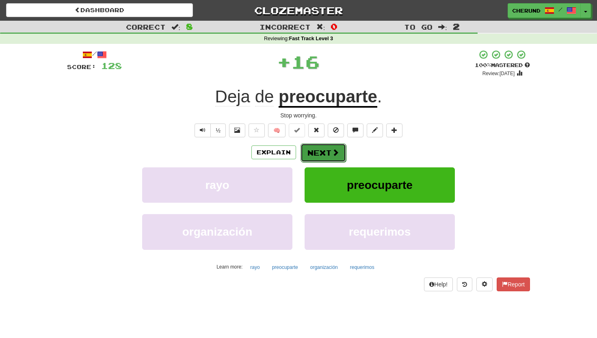
click at [332, 156] on span at bounding box center [335, 152] width 7 height 7
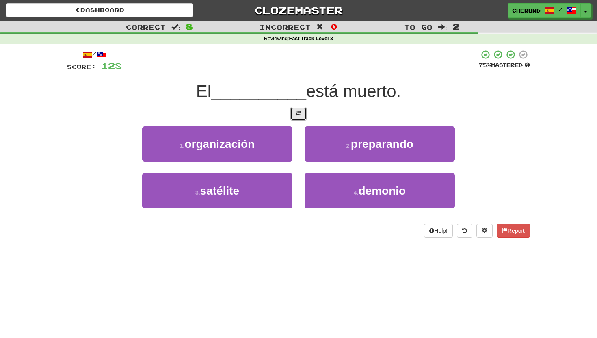
click at [298, 116] on button at bounding box center [299, 114] width 16 height 14
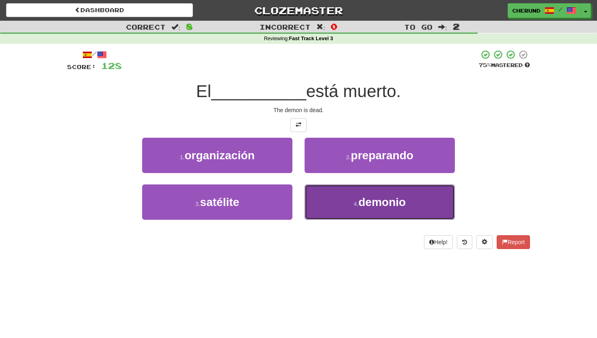
click at [345, 208] on button "4 . demonio" at bounding box center [380, 201] width 150 height 35
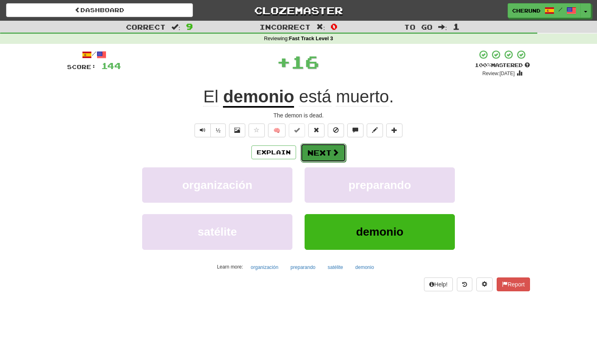
click at [323, 152] on button "Next" at bounding box center [324, 152] width 46 height 19
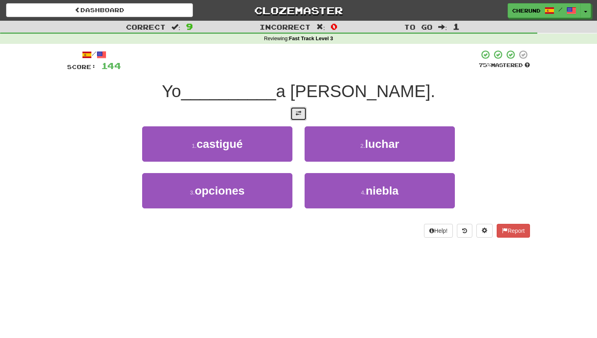
click at [297, 111] on span at bounding box center [299, 114] width 6 height 6
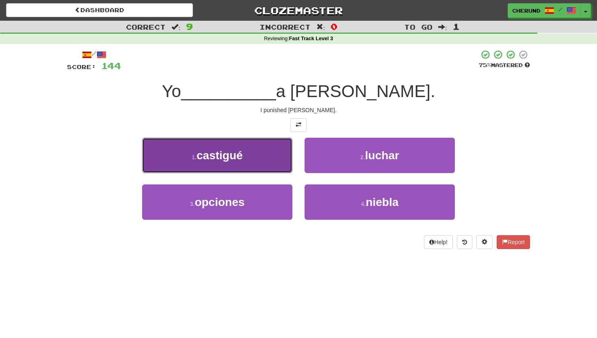
click at [257, 166] on button "1 . [GEOGRAPHIC_DATA]" at bounding box center [217, 155] width 150 height 35
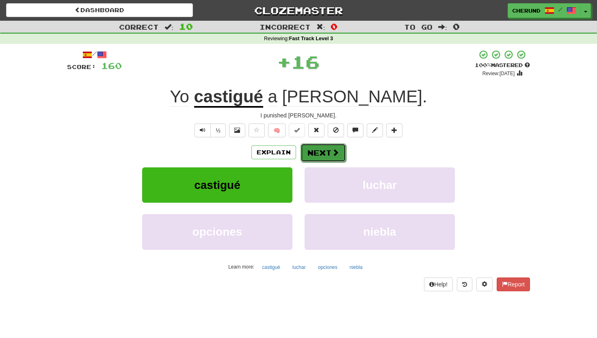
click at [328, 154] on button "Next" at bounding box center [324, 152] width 46 height 19
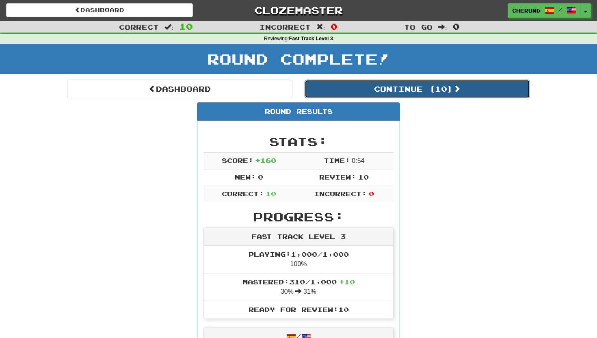
click at [433, 93] on button "Continue ( 10 )" at bounding box center [417, 89] width 225 height 19
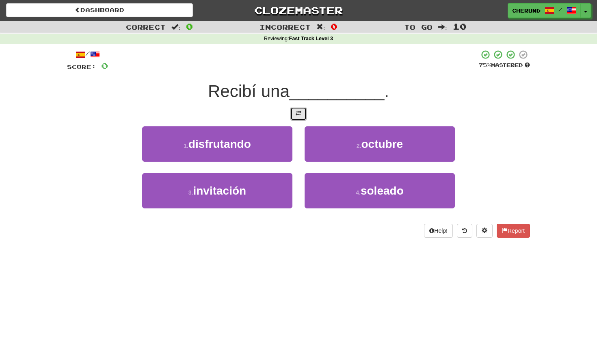
click at [300, 114] on span at bounding box center [299, 114] width 6 height 6
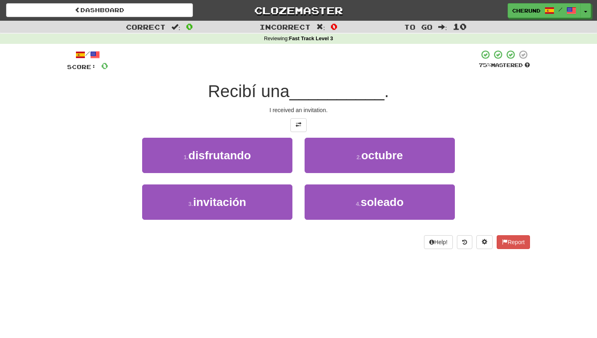
click at [248, 225] on div "3 . invitación" at bounding box center [217, 207] width 163 height 47
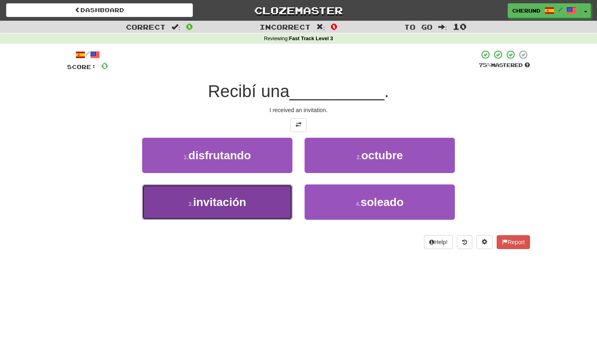
click at [256, 204] on button "3 . invitación" at bounding box center [217, 201] width 150 height 35
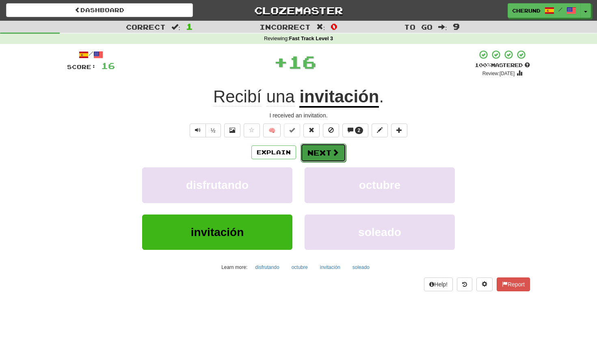
click at [332, 152] on span at bounding box center [335, 152] width 7 height 7
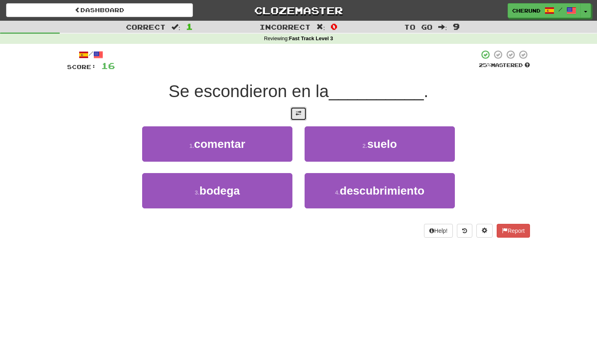
click at [299, 113] on span at bounding box center [299, 114] width 6 height 6
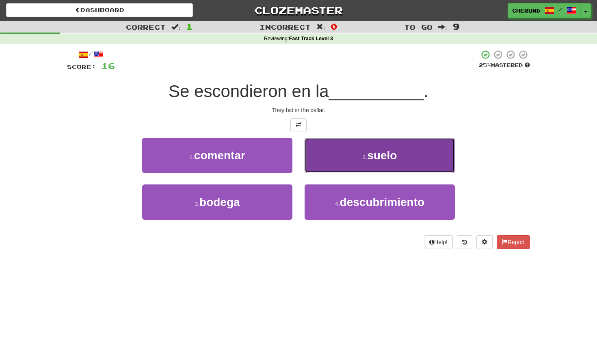
click at [325, 147] on button "2 . suelo" at bounding box center [380, 155] width 150 height 35
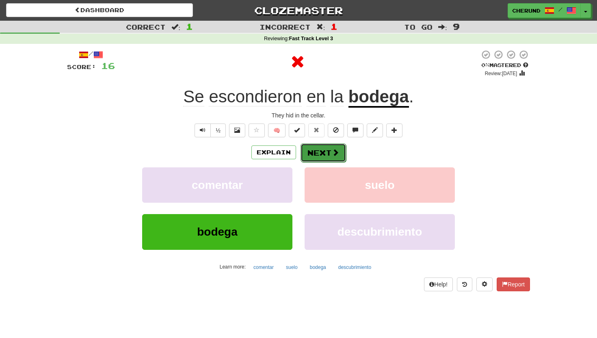
click at [325, 157] on button "Next" at bounding box center [324, 152] width 46 height 19
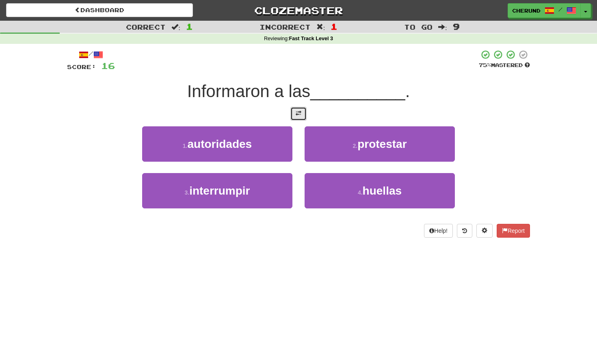
click at [299, 115] on span at bounding box center [299, 114] width 6 height 6
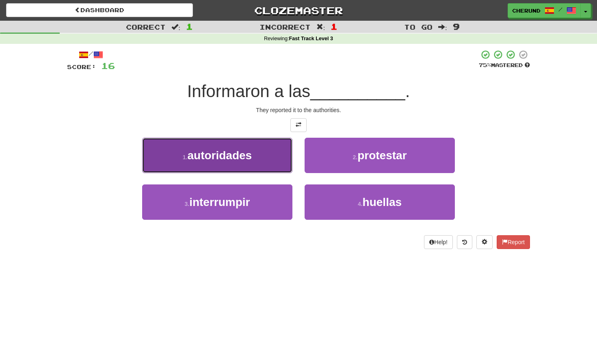
click at [249, 162] on button "1 . autoridades" at bounding box center [217, 155] width 150 height 35
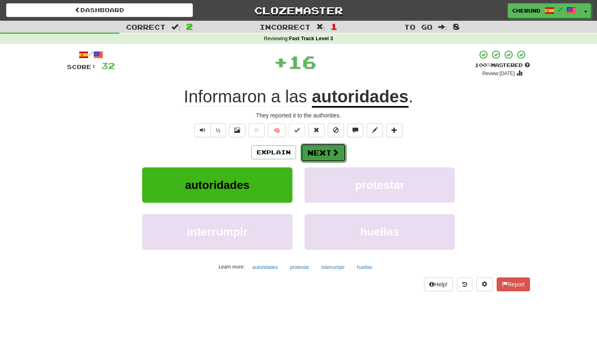
click at [329, 155] on button "Next" at bounding box center [324, 152] width 46 height 19
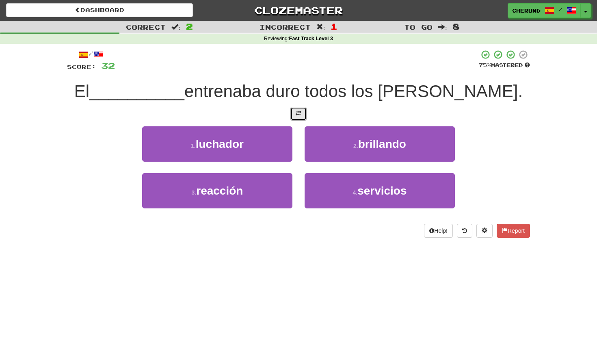
click at [300, 114] on span at bounding box center [299, 114] width 6 height 6
